Goal: Find specific page/section: Find specific page/section

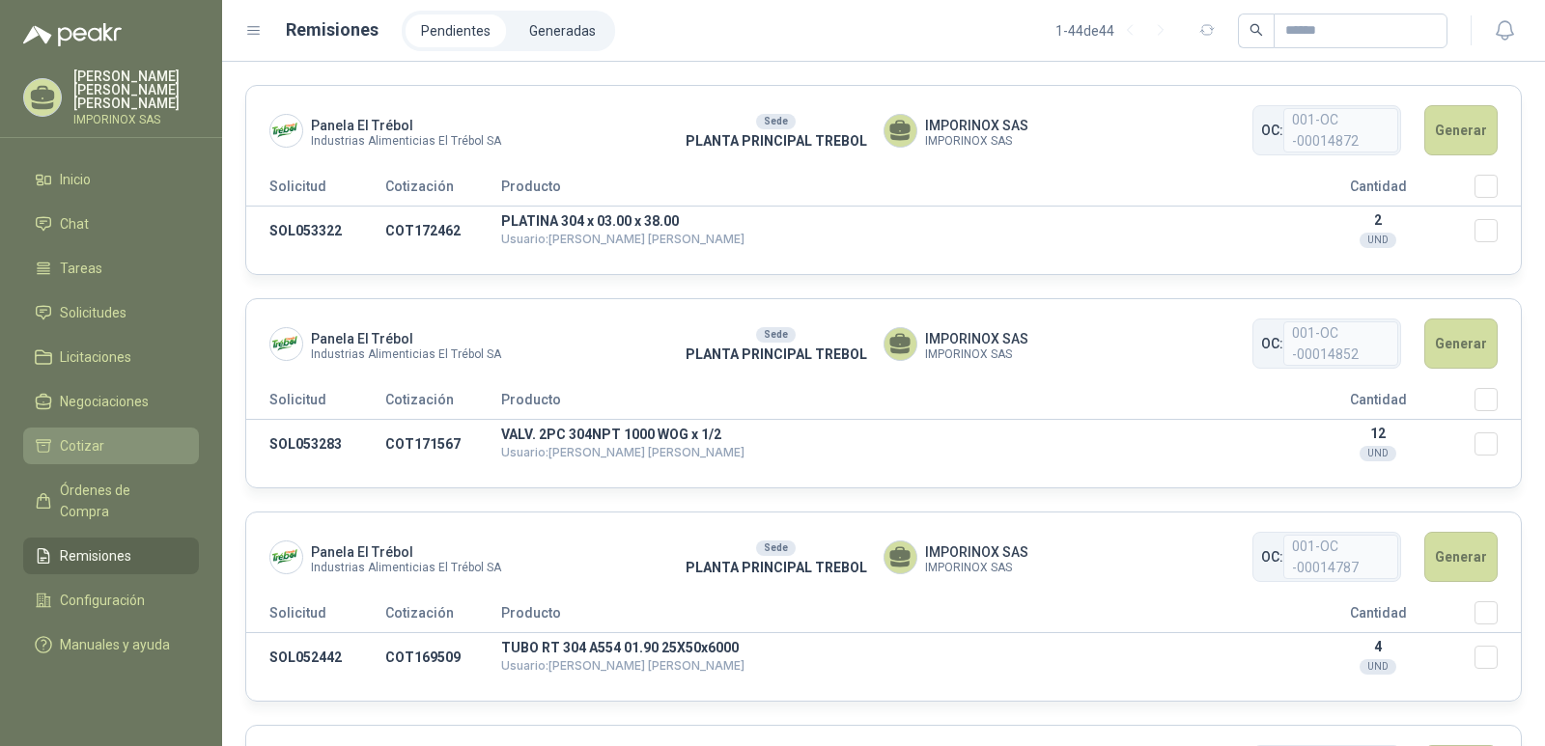
click at [87, 435] on span "Cotizar" at bounding box center [82, 445] width 44 height 21
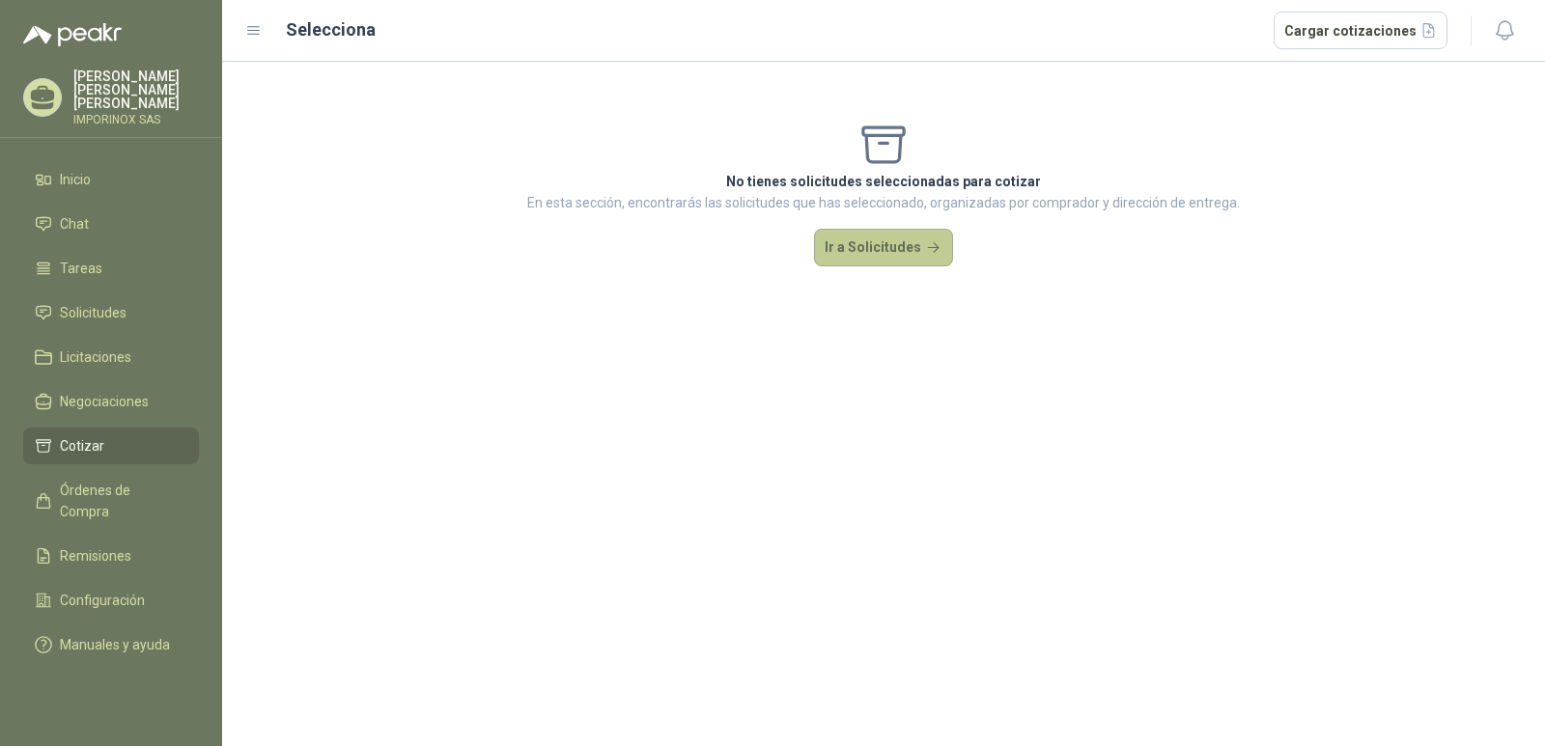
click at [890, 244] on button "Ir a Solicitudes" at bounding box center [883, 248] width 139 height 39
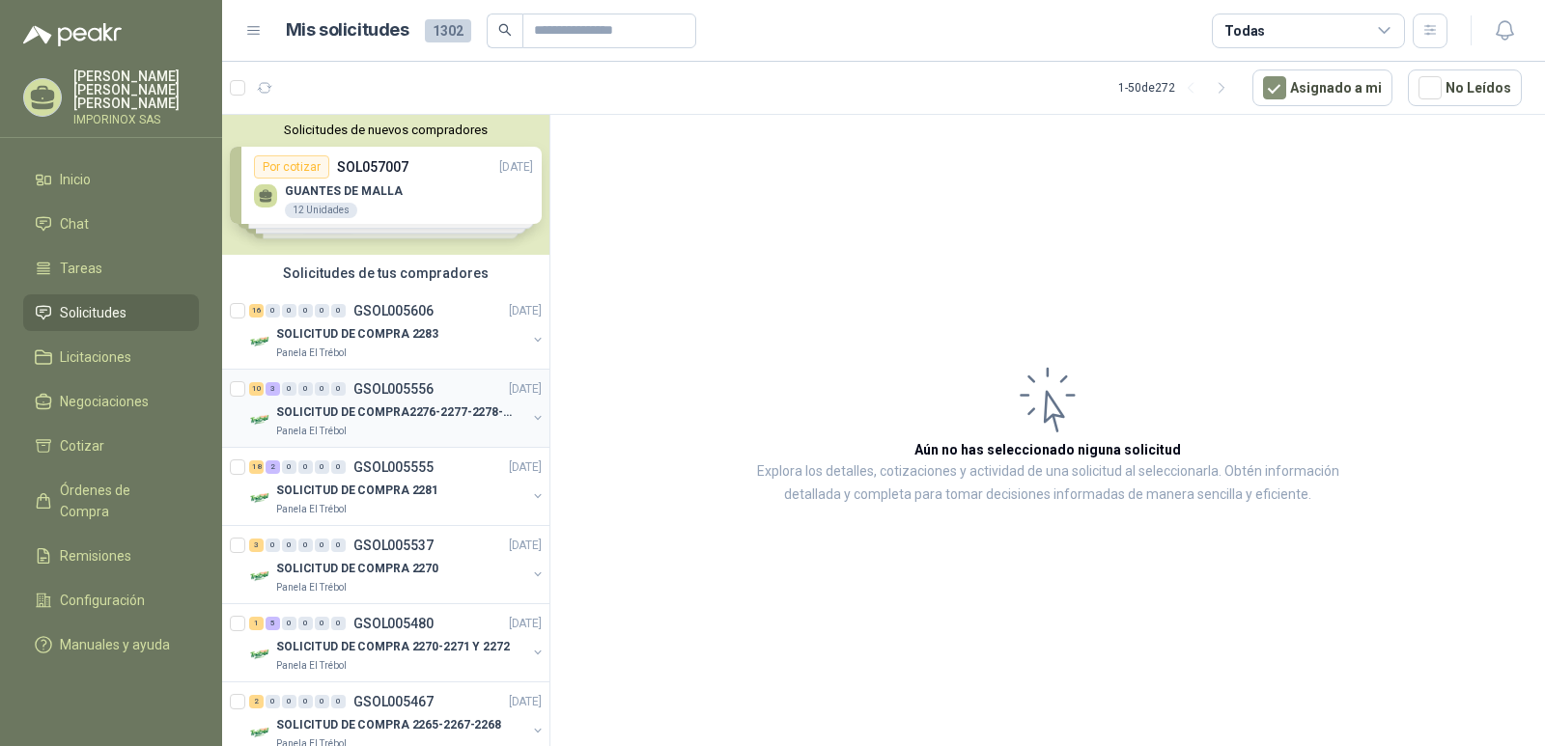
click at [355, 396] on p "GSOL005556" at bounding box center [393, 389] width 80 height 14
